Goal: Contribute content: Add original content to the website for others to see

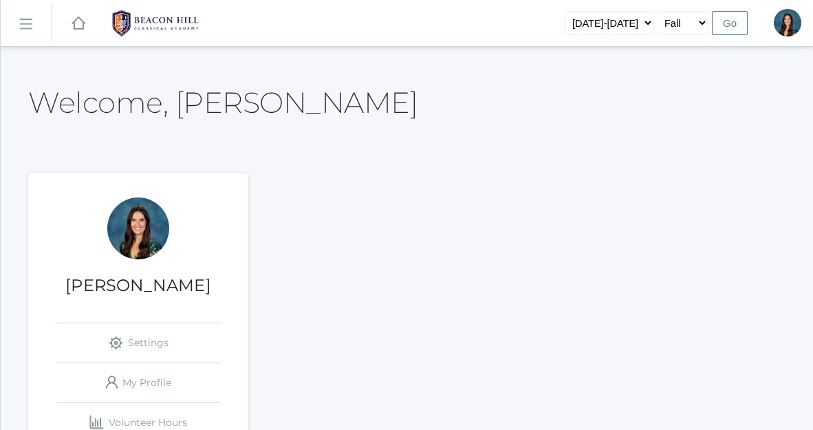
click at [25, 26] on rect at bounding box center [25, 25] width 22 height 22
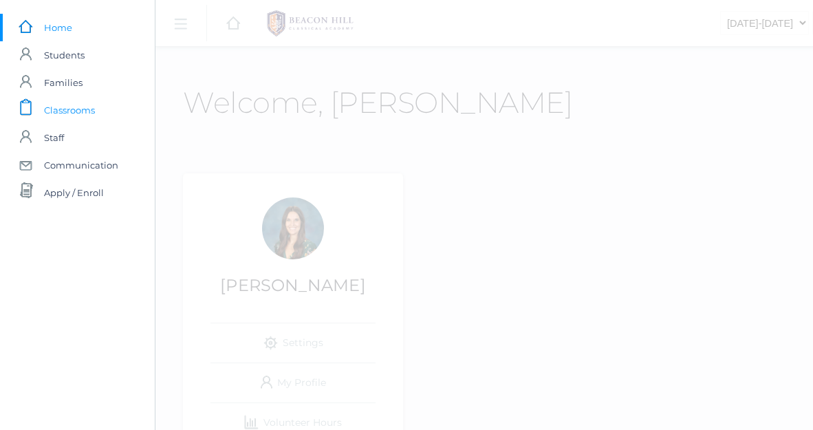
click at [69, 112] on span "Classrooms" at bounding box center [69, 109] width 51 height 27
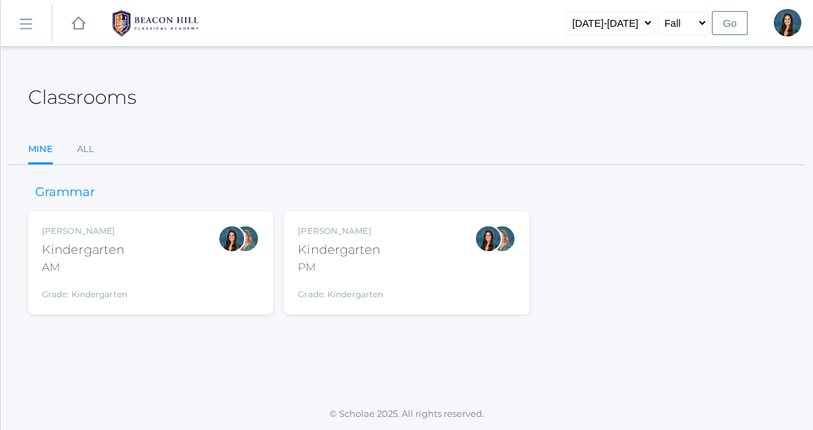
click at [123, 265] on div "AM" at bounding box center [84, 267] width 85 height 16
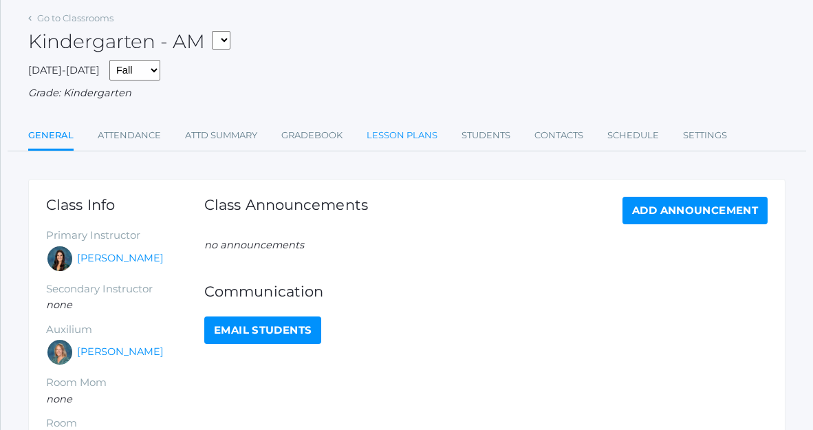
scroll to position [69, 0]
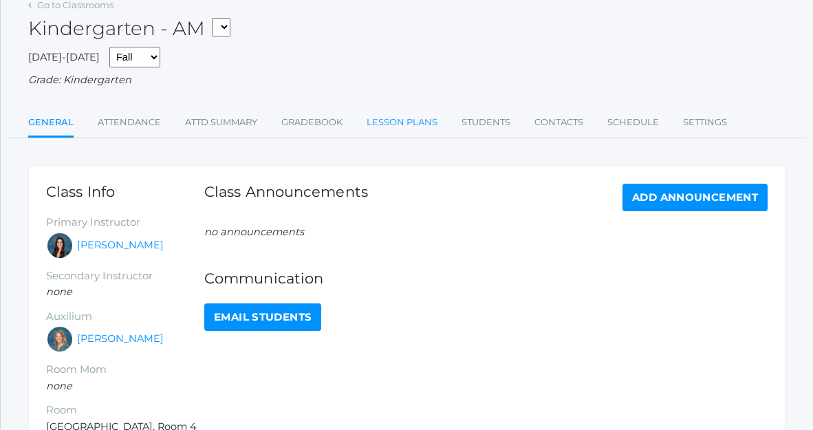
click at [398, 118] on link "Lesson Plans" at bounding box center [401, 122] width 71 height 27
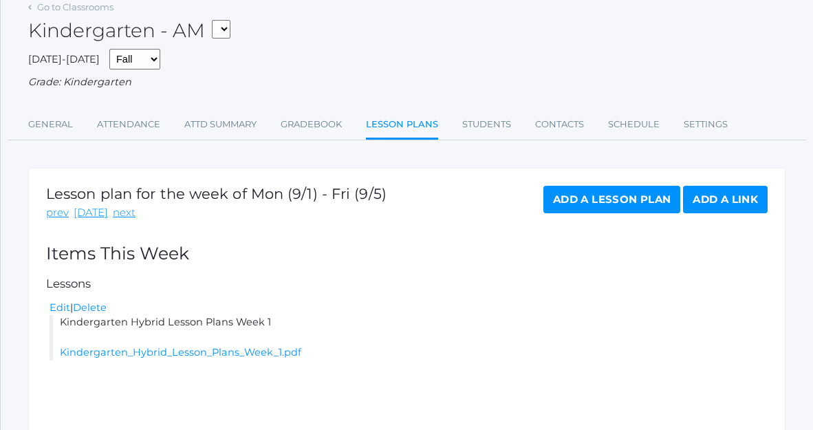
scroll to position [104, 0]
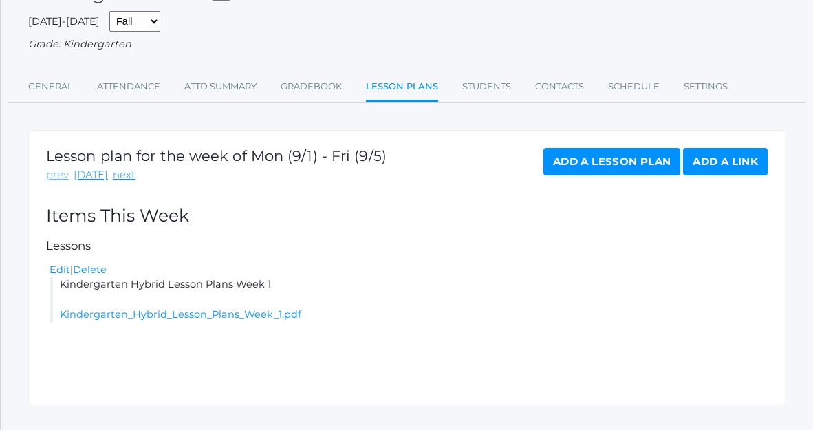
click at [53, 177] on link "prev" at bounding box center [57, 175] width 23 height 16
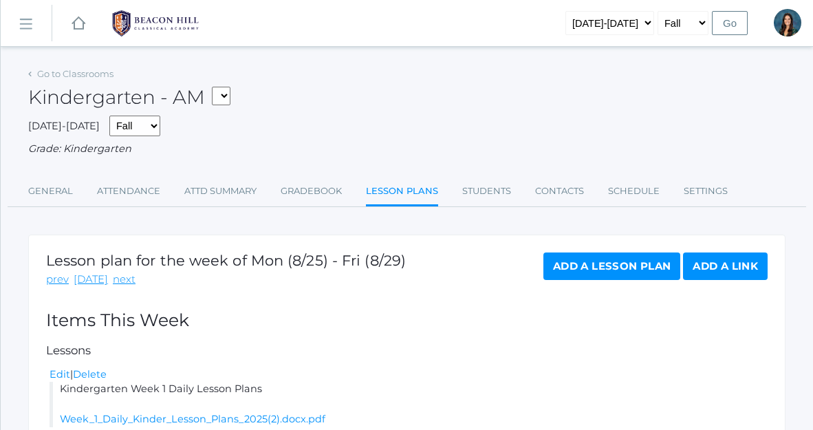
scroll to position [129, 0]
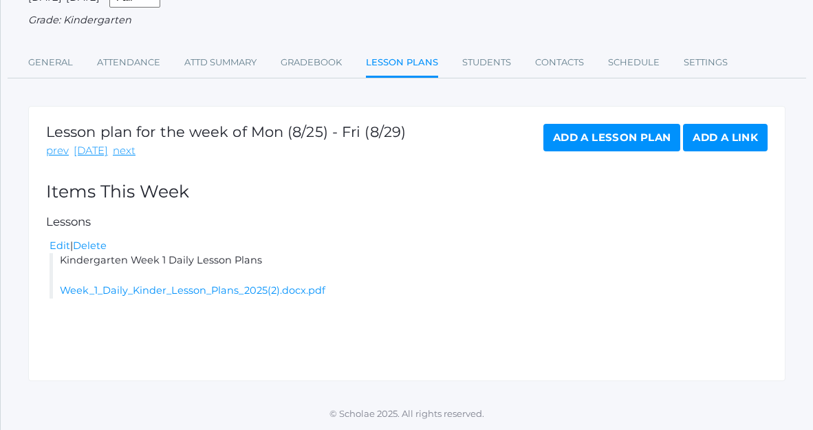
drag, startPoint x: 266, startPoint y: 263, endPoint x: 65, endPoint y: 258, distance: 200.8
click at [63, 258] on li "Kindergarten Week 1 Daily Lesson Plans Week_1_Daily_Kinder_Lesson_Plans_2025(2)…" at bounding box center [408, 275] width 718 height 45
copy li "indergarten Week 1 Daily Lesson Plans"
click at [115, 148] on link "next" at bounding box center [124, 151] width 23 height 16
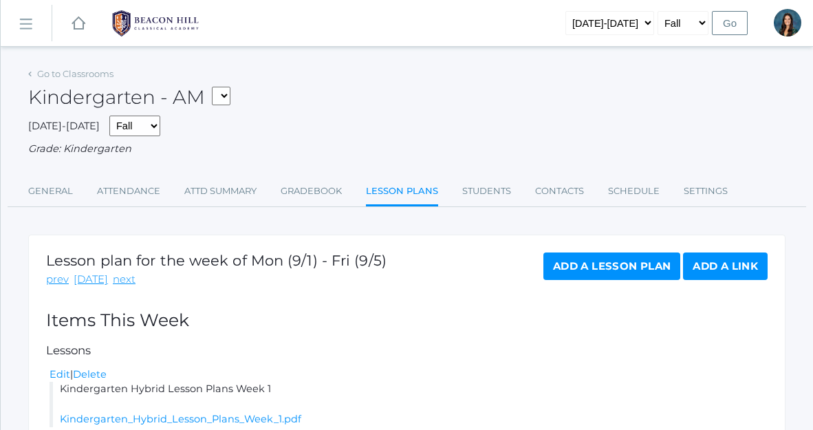
click at [568, 262] on link "Add a Lesson Plan" at bounding box center [611, 265] width 137 height 27
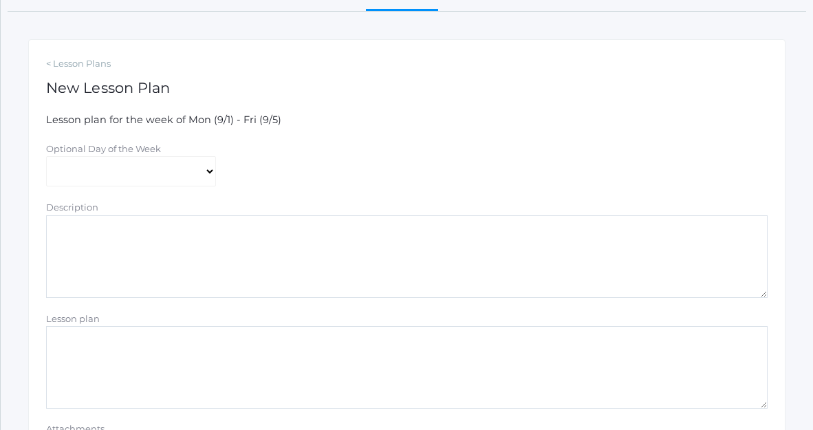
scroll to position [254, 0]
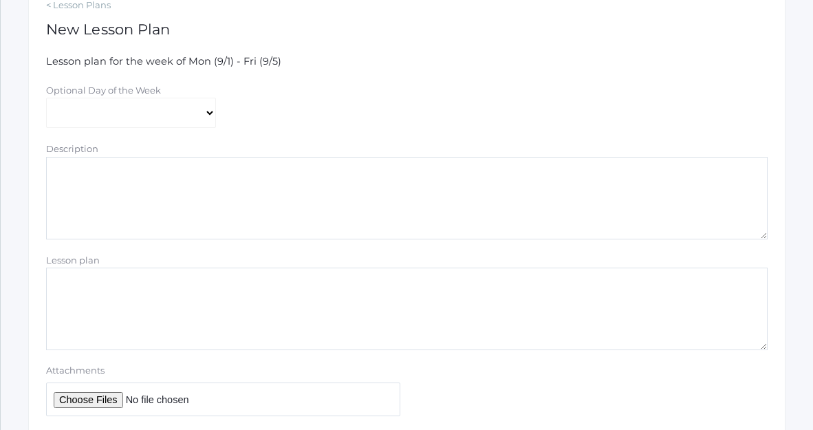
click at [133, 284] on textarea "Lesson plan" at bounding box center [406, 308] width 721 height 82
paste textarea "indergarten Week 1 Daily Lesson Plans"
click at [49, 283] on textarea "indergarten Week 1 Daily Lesson Plans" at bounding box center [406, 308] width 721 height 82
click at [149, 286] on textarea "Kindergarten Week 1 Daily Lesson Plans" at bounding box center [406, 308] width 721 height 82
type textarea "Kindergarten Week 2 Daily Lesson Plans"
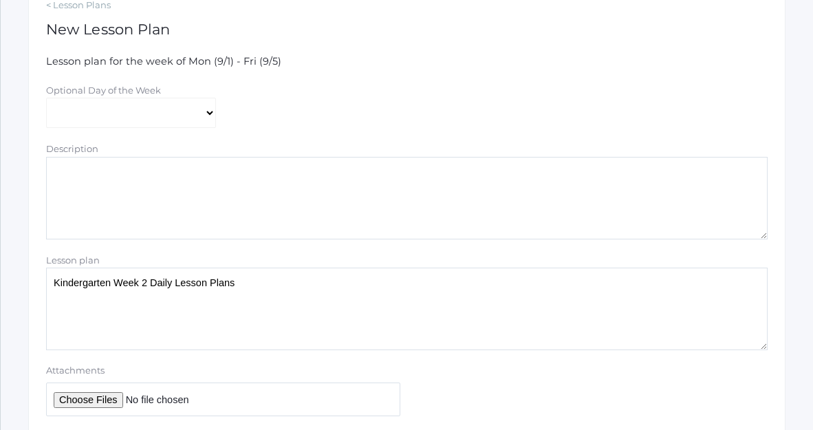
click at [111, 402] on input "Attachments" at bounding box center [223, 399] width 354 height 34
type input "C:\fakepath\Week 2 Daily Kinder Lesson Plans 2025.docx.pdf"
click at [96, 398] on input "Attachments" at bounding box center [223, 399] width 354 height 34
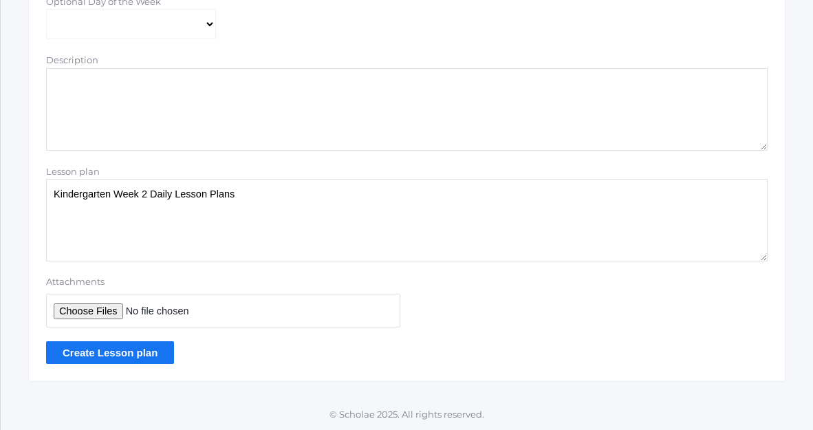
click at [69, 317] on input "Attachments" at bounding box center [223, 311] width 354 height 34
type input "C:\fakepath\Week 2 Daily Kinder Lesson Plans 2025.docx.pdf"
click at [130, 360] on input "Create Lesson plan" at bounding box center [110, 352] width 128 height 23
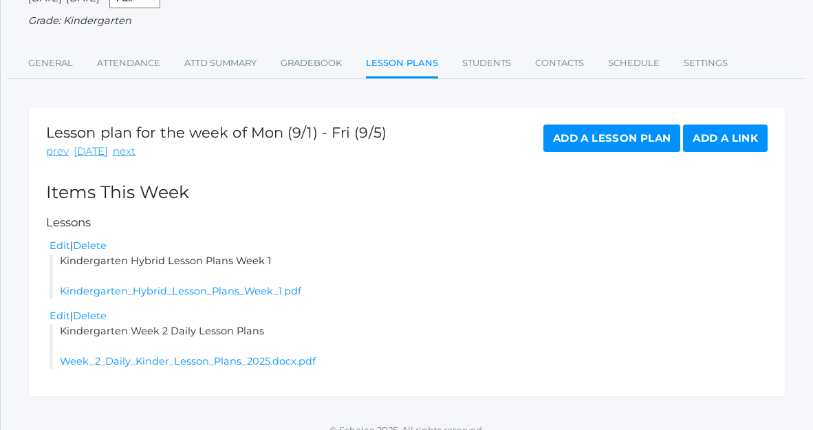
scroll to position [175, 0]
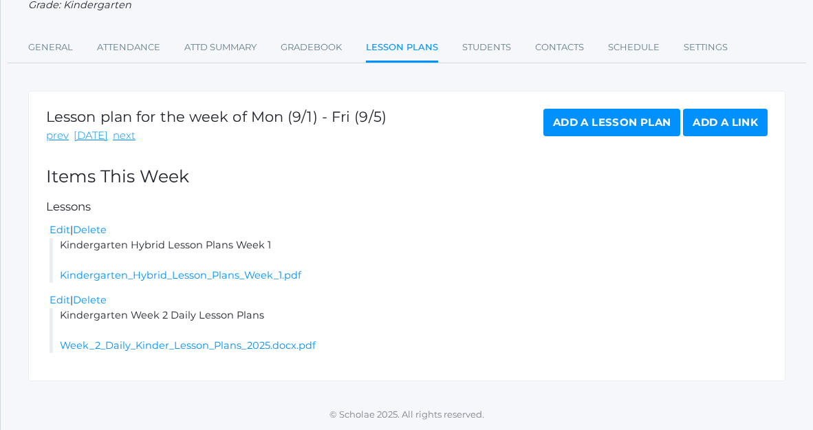
drag, startPoint x: 270, startPoint y: 318, endPoint x: 61, endPoint y: 314, distance: 209.0
click at [61, 314] on li "Kindergarten Week 2 Daily Lesson Plans Week_2_Daily_Kinder_Lesson_Plans_2025.do…" at bounding box center [408, 330] width 718 height 45
copy li "Kindergarten Week 2 Daily Lesson Plans"
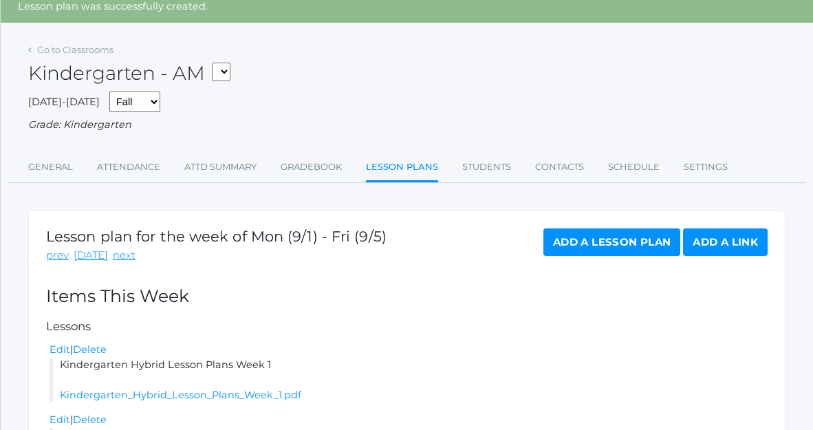
scroll to position [0, 0]
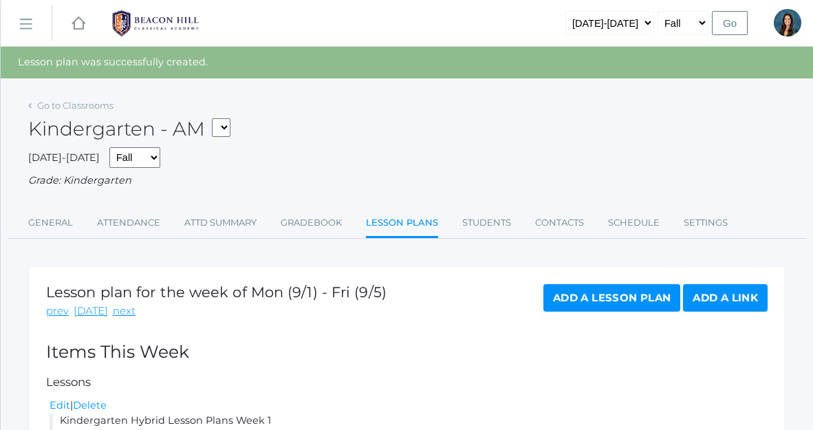
click at [230, 125] on select "*KIND - Kindergarten AM *KIND - Kindergarten PM" at bounding box center [221, 127] width 19 height 19
select select "2131"
click at [216, 118] on select "*KIND - Kindergarten AM *KIND - Kindergarten PM" at bounding box center [221, 127] width 19 height 19
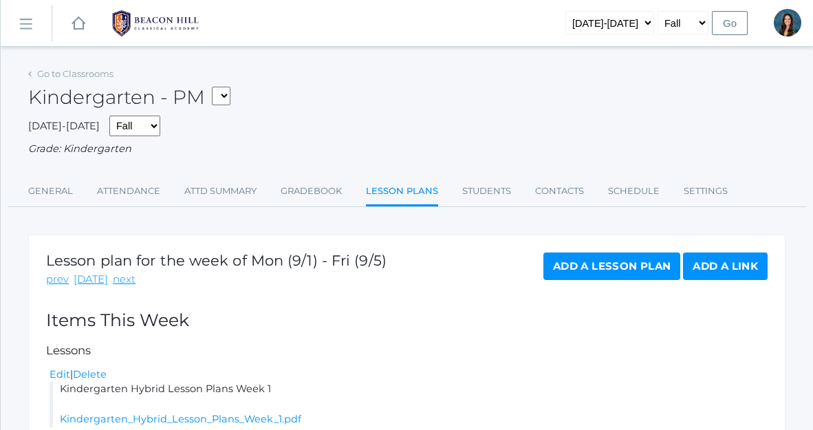
click at [580, 271] on link "Add a Lesson Plan" at bounding box center [611, 265] width 137 height 27
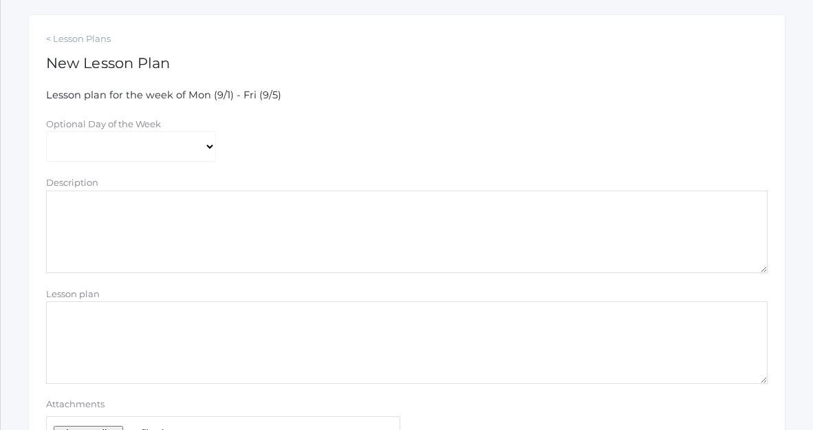
scroll to position [297, 0]
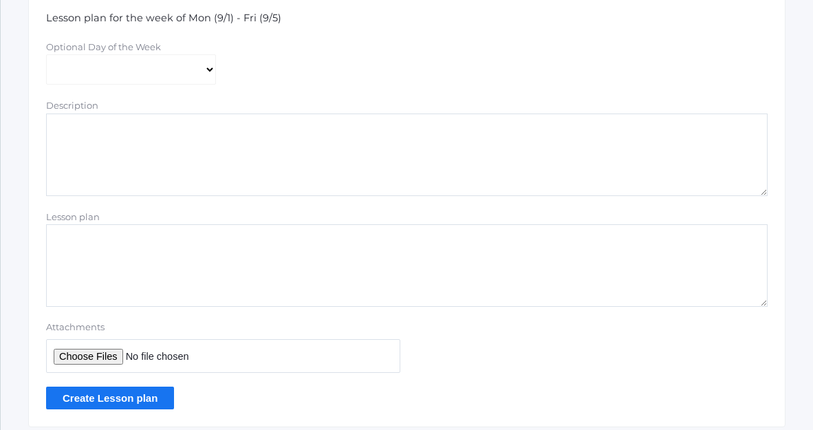
click at [126, 273] on textarea "Lesson plan" at bounding box center [406, 265] width 721 height 82
paste textarea "Kindergarten Week 2 Daily Lesson Plans"
type textarea "Kindergarten Week 2 Daily Lesson Plans"
click at [82, 357] on input "Attachments" at bounding box center [223, 356] width 354 height 34
type input "C:\fakepath\Week 2 Daily Kinder Lesson Plans 2025.docx.pdf"
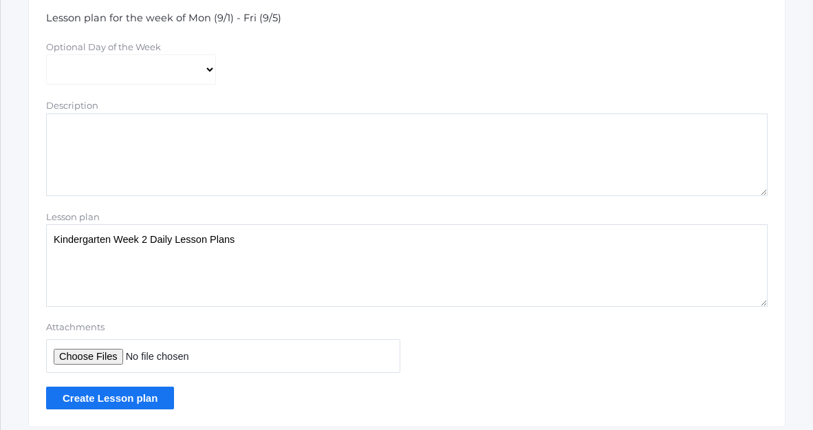
click at [152, 402] on input "Create Lesson plan" at bounding box center [110, 397] width 128 height 23
